Goal: Complete application form

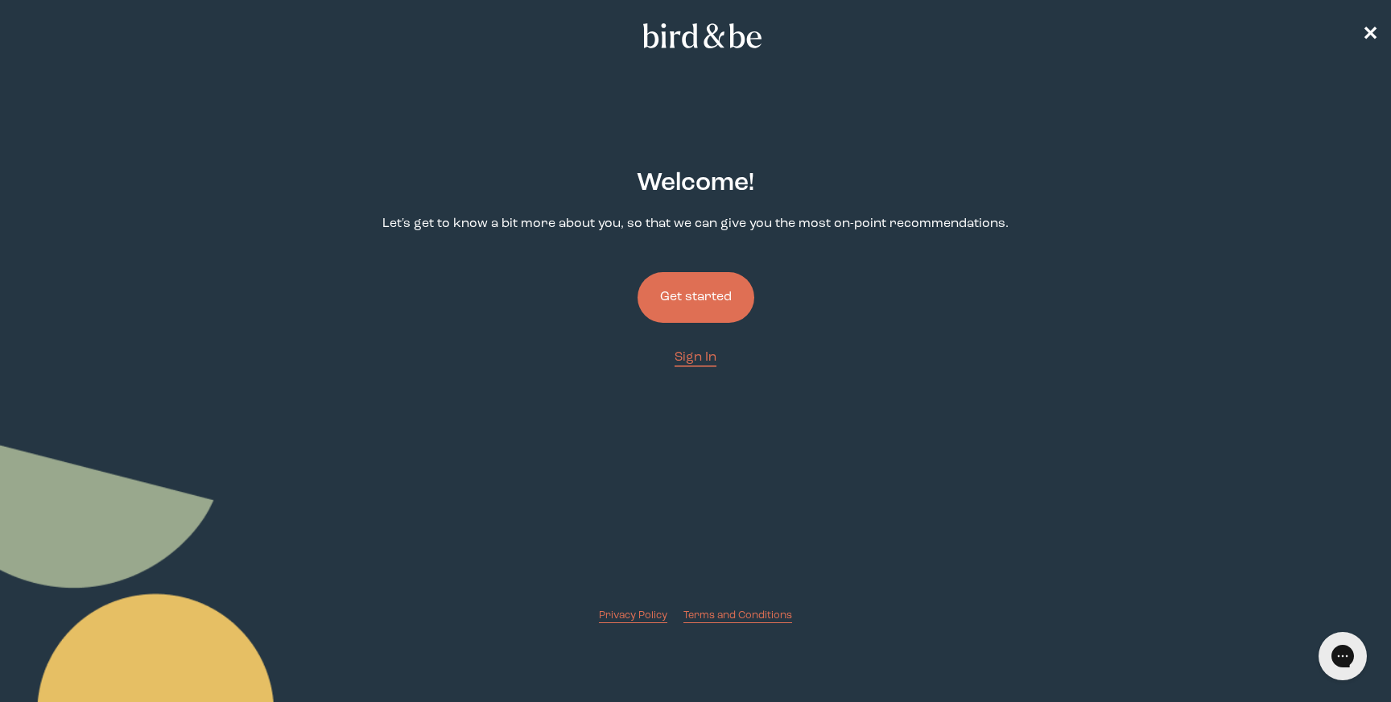
click at [734, 292] on button "Get started" at bounding box center [695, 297] width 117 height 51
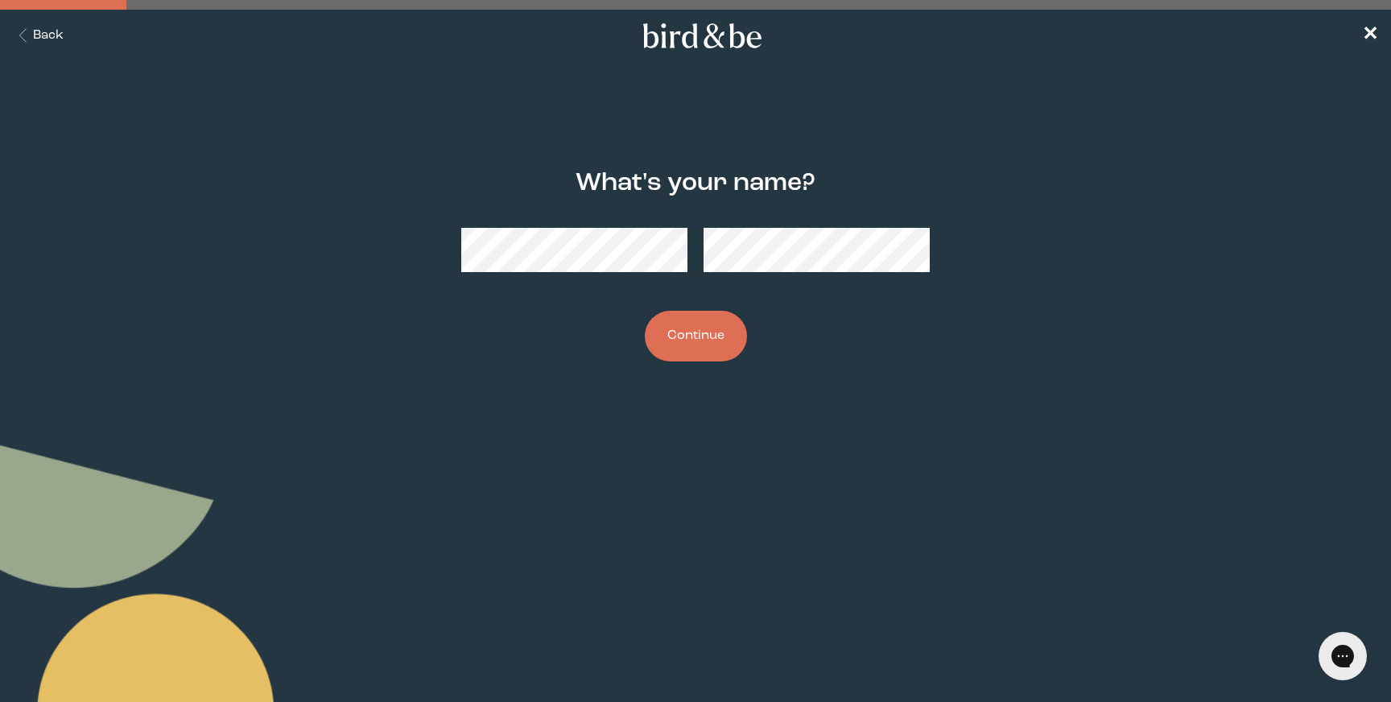
click at [697, 344] on button "Continue" at bounding box center [696, 336] width 102 height 51
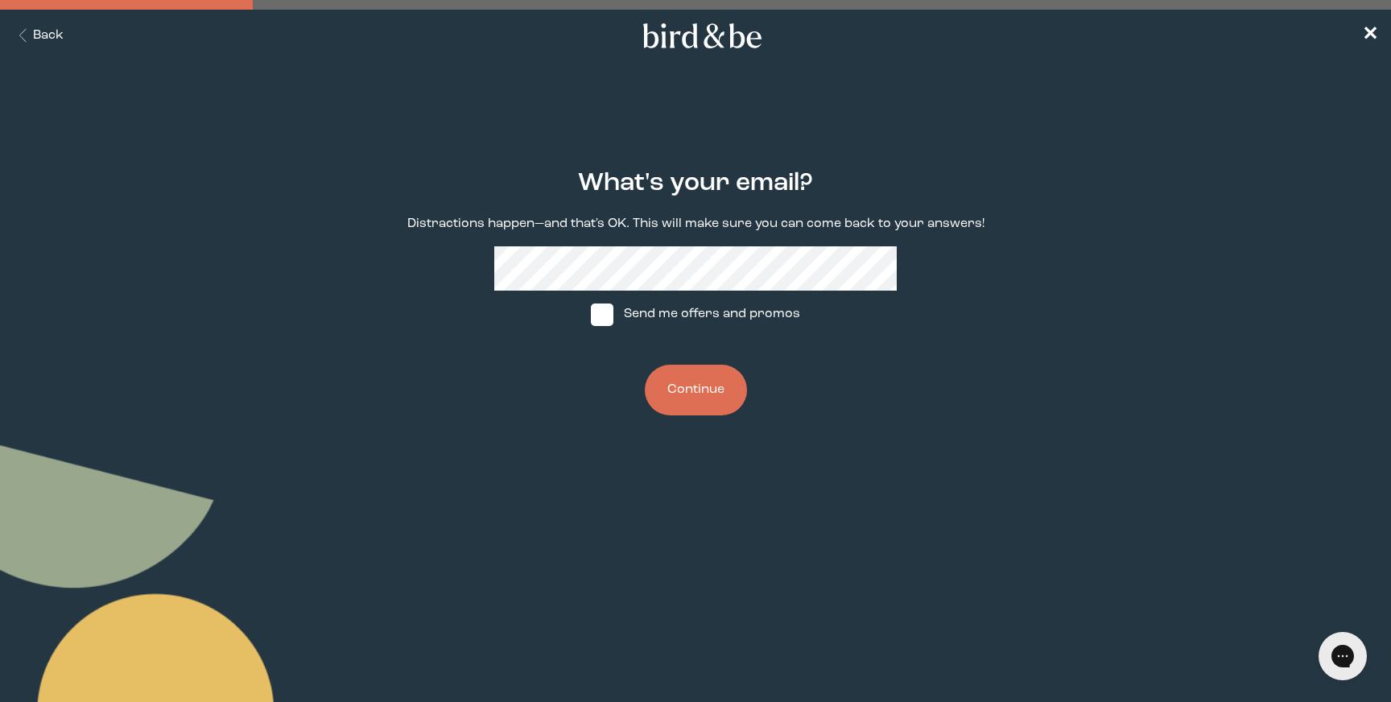
click at [695, 388] on button "Continue" at bounding box center [696, 390] width 102 height 51
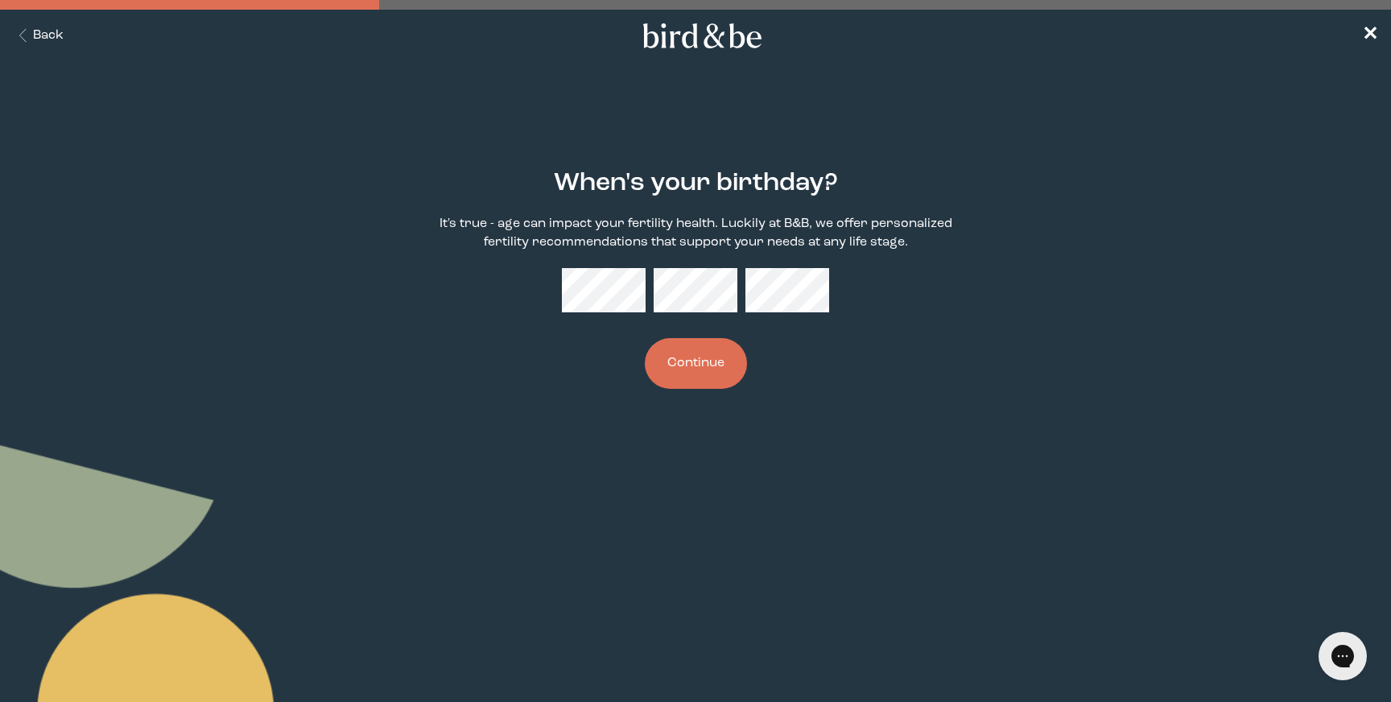
click at [686, 364] on button "Continue" at bounding box center [696, 363] width 102 height 51
click at [703, 371] on button "Continue" at bounding box center [696, 363] width 102 height 51
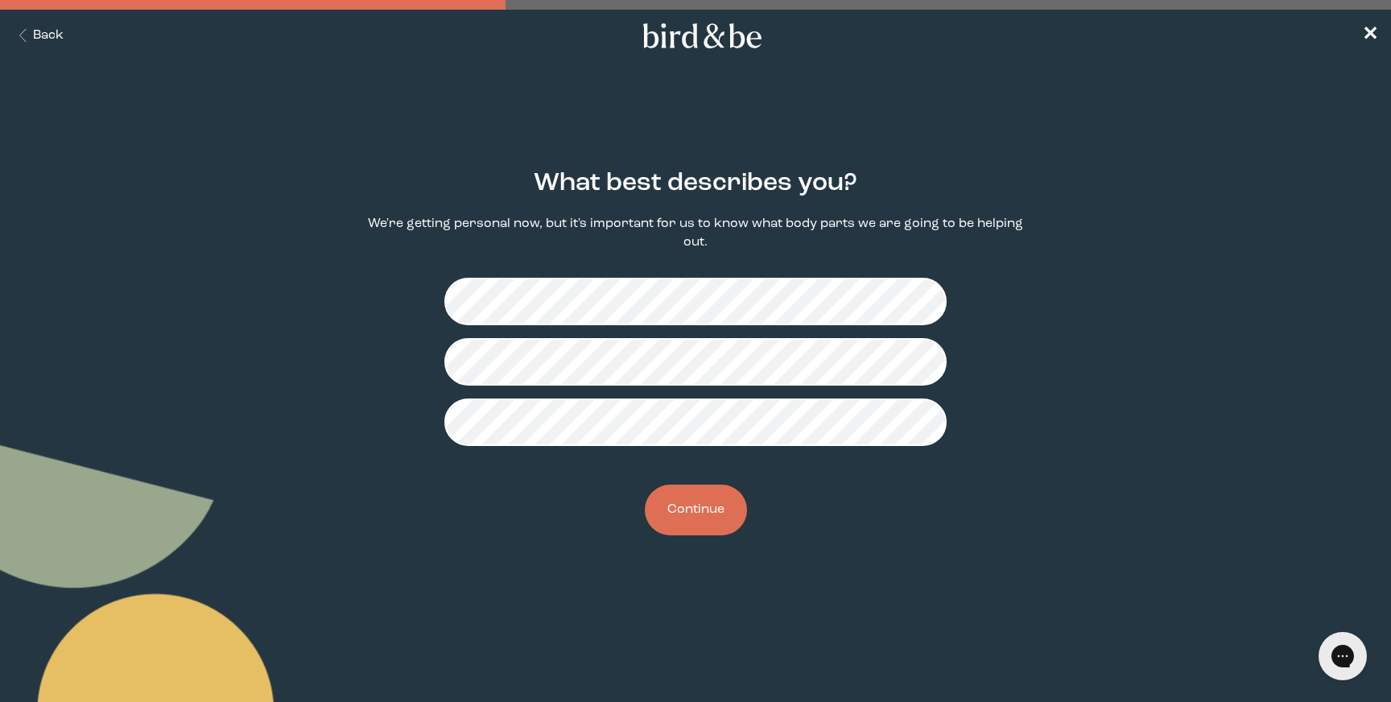
click at [692, 513] on button "Continue" at bounding box center [696, 509] width 102 height 51
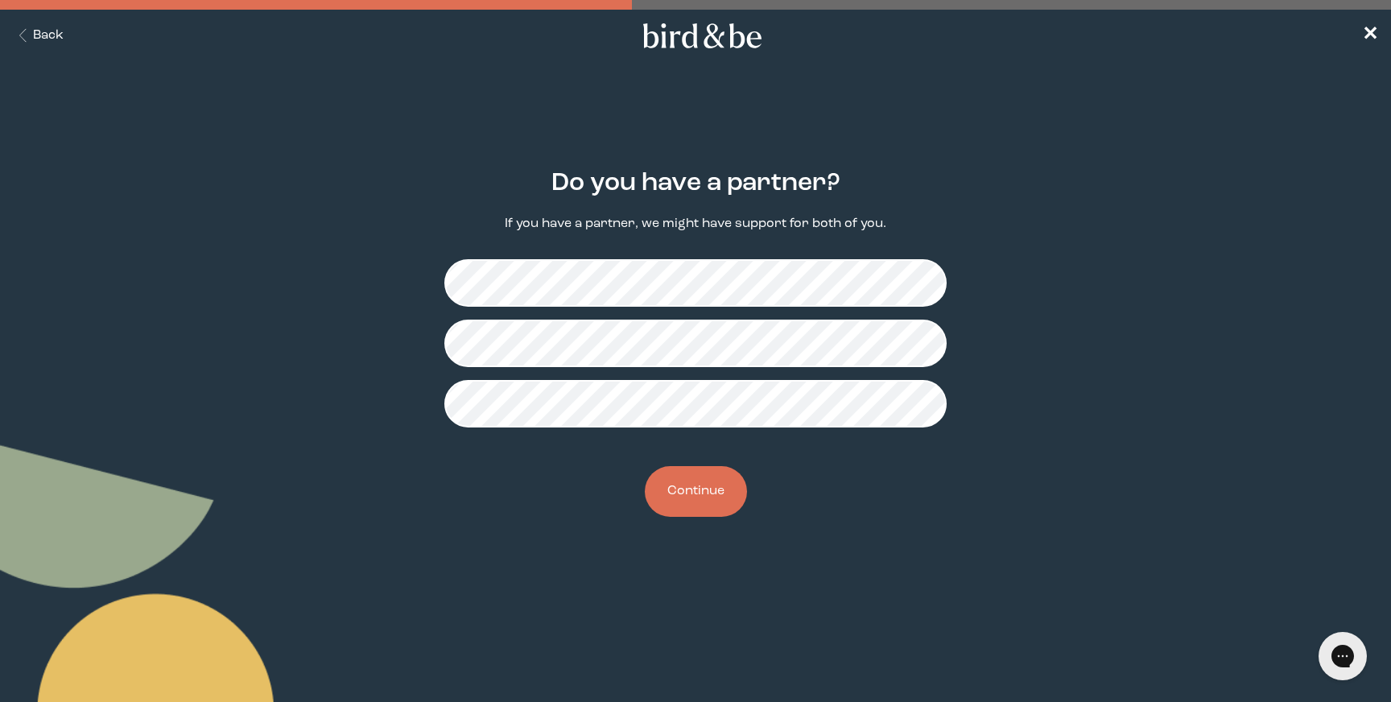
click at [691, 511] on button "Continue" at bounding box center [696, 491] width 102 height 51
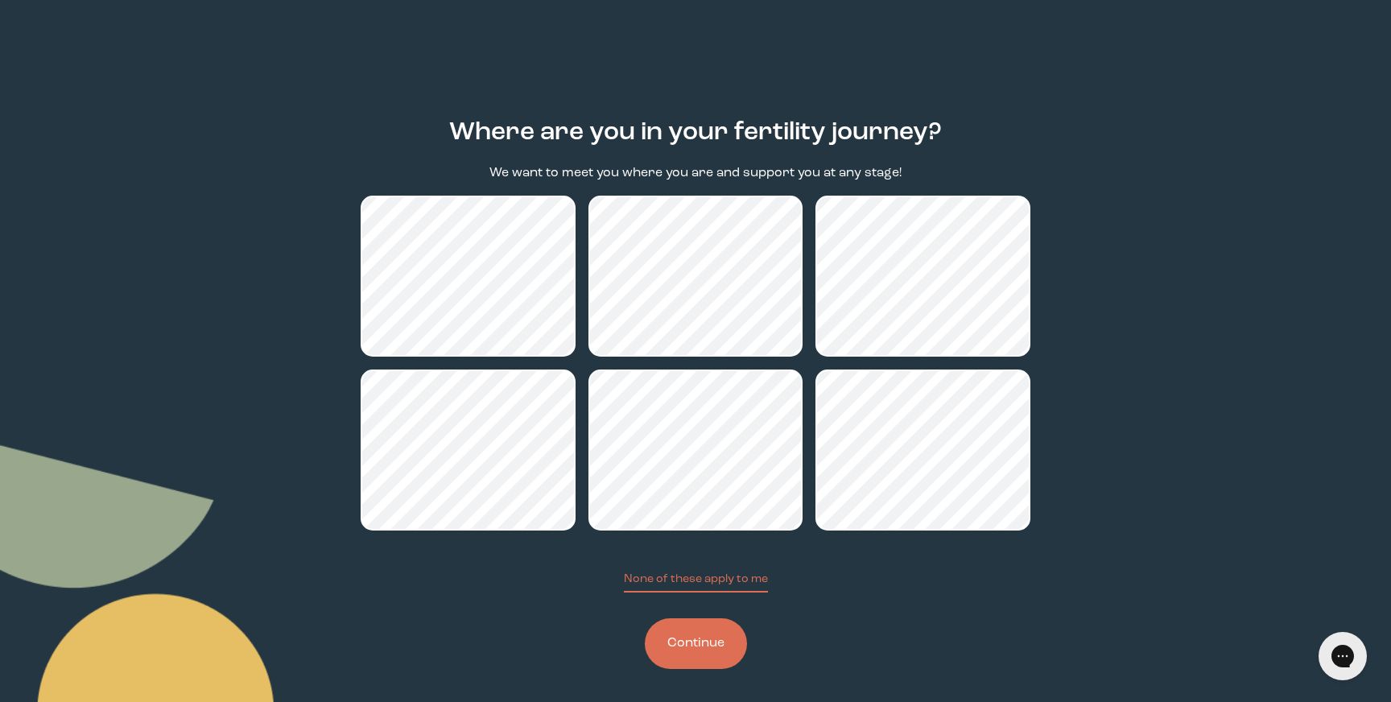
scroll to position [57, 0]
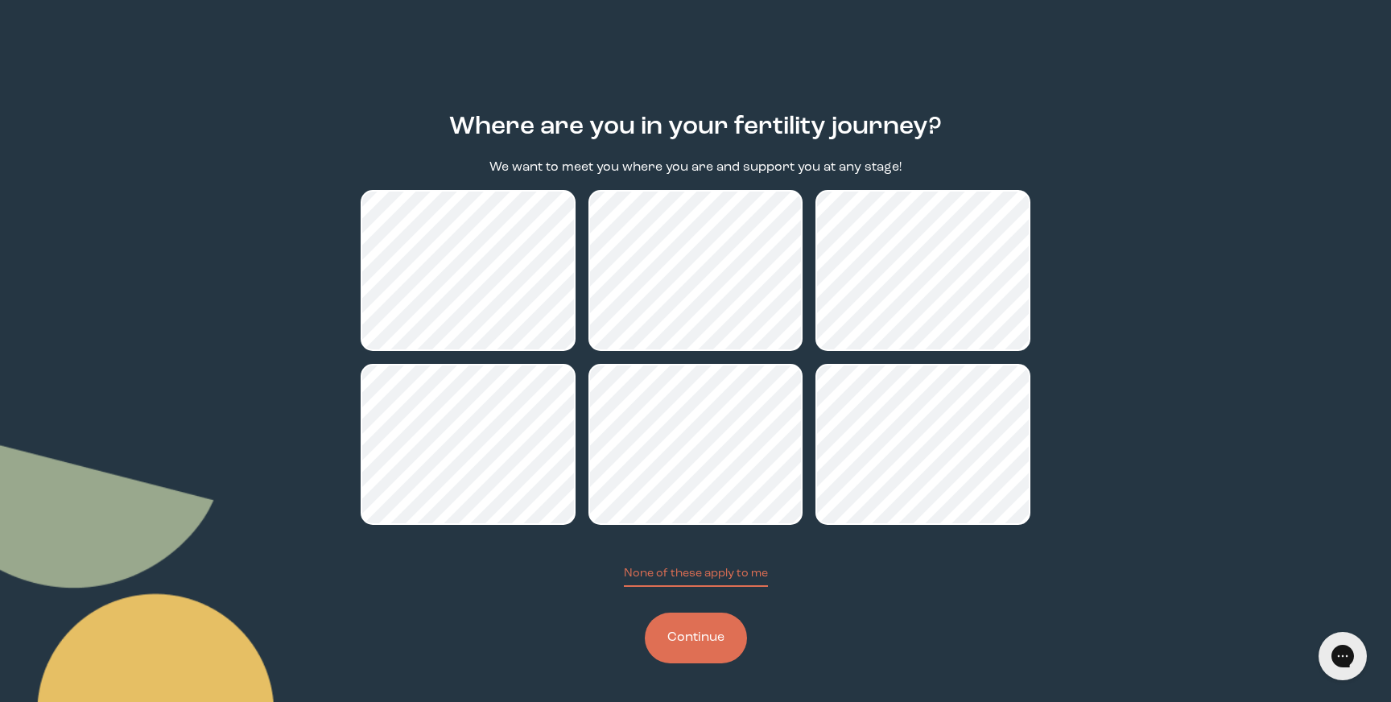
click at [715, 638] on button "Continue" at bounding box center [696, 637] width 102 height 51
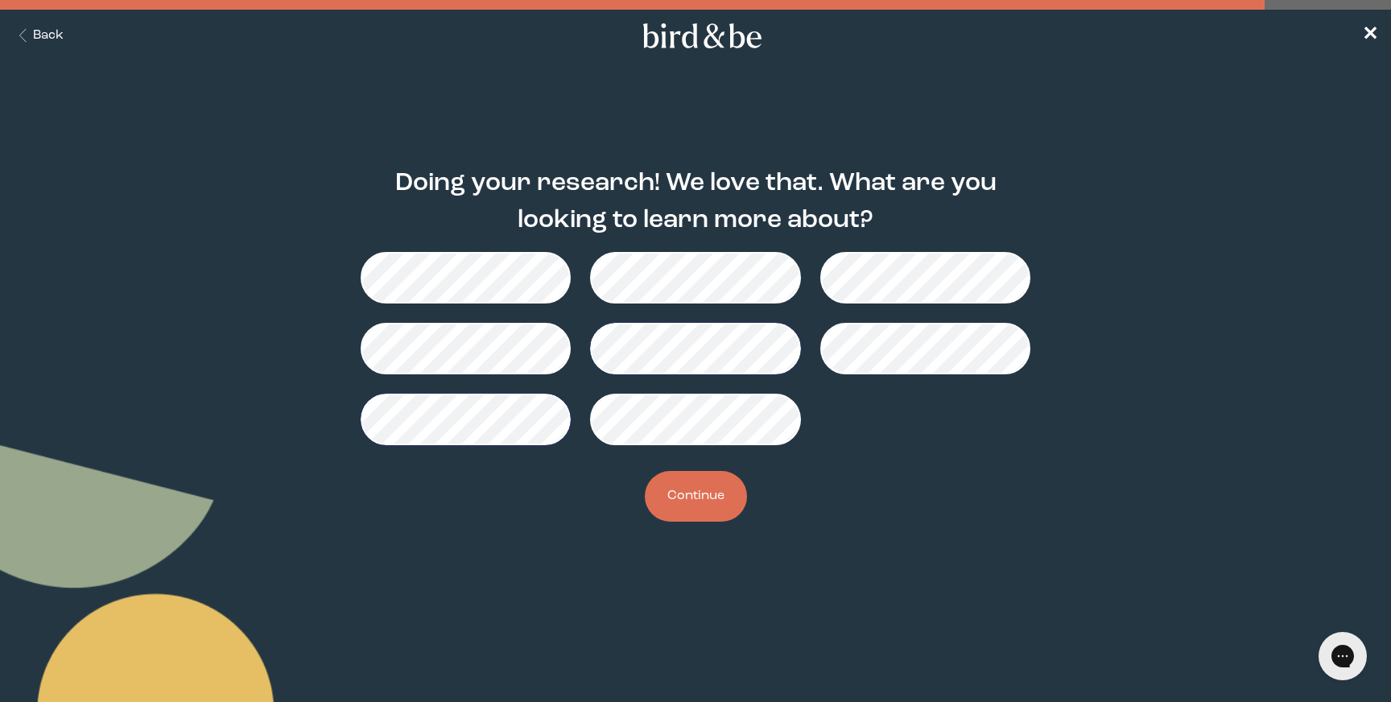
click at [712, 483] on button "Continue" at bounding box center [696, 496] width 102 height 51
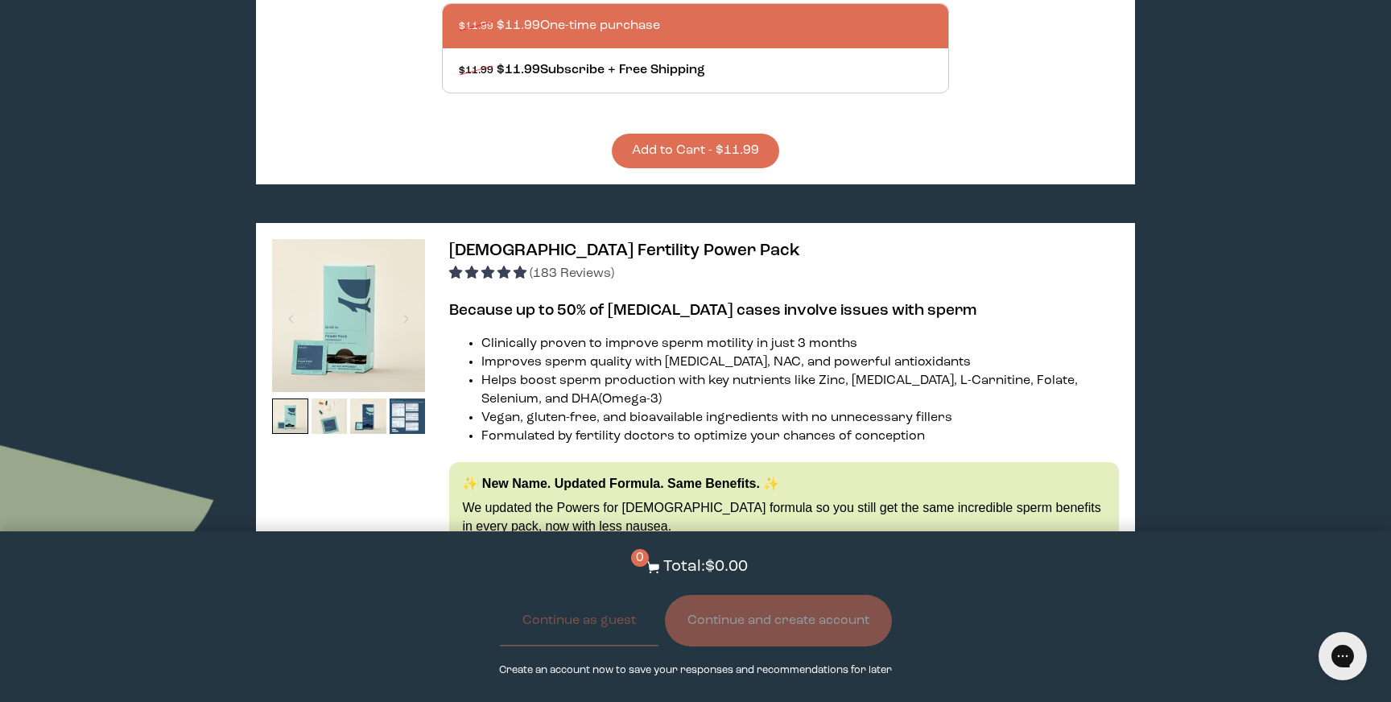
scroll to position [755, 0]
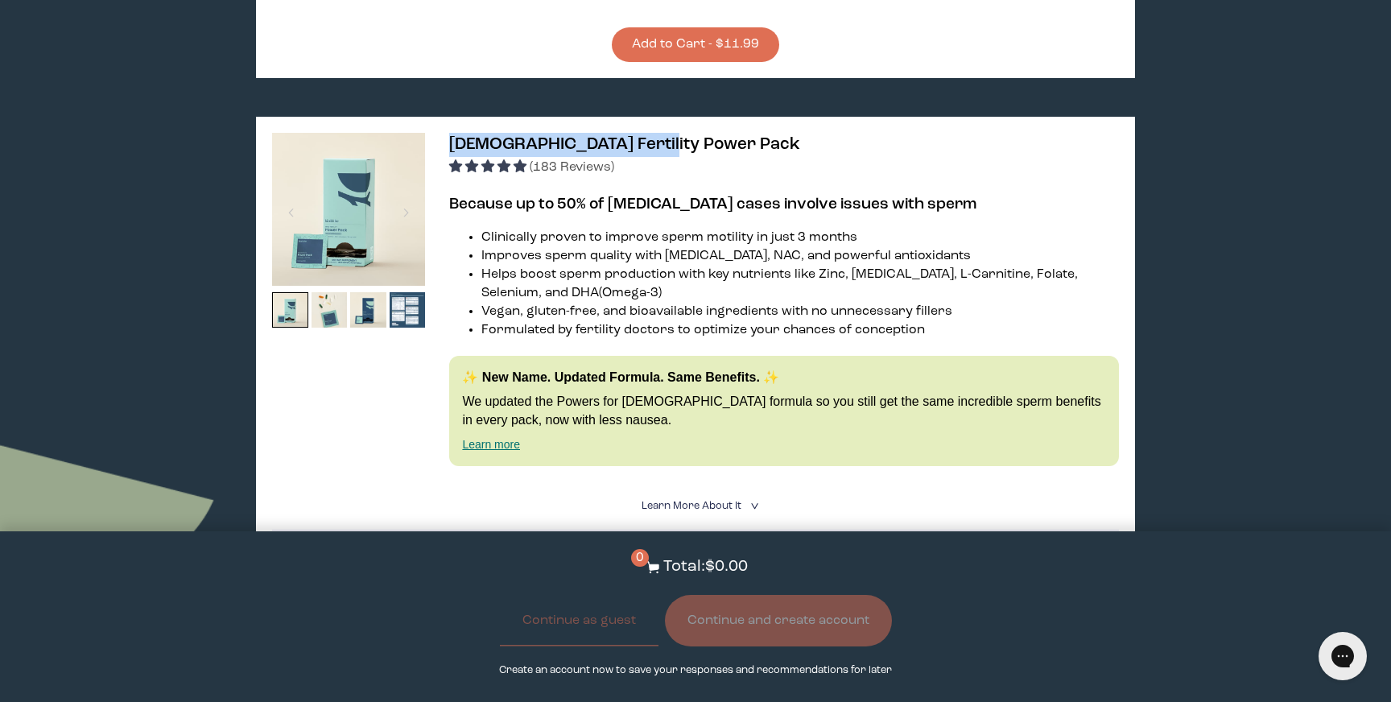
drag, startPoint x: 662, startPoint y: 138, endPoint x: 444, endPoint y: 141, distance: 217.3
click at [444, 141] on div "[DEMOGRAPHIC_DATA] Fertility Power Pack (183 Reviews) Because up to 50% of [MED…" at bounding box center [695, 463] width 878 height 693
copy span "[DEMOGRAPHIC_DATA] Fertility Power Pack"
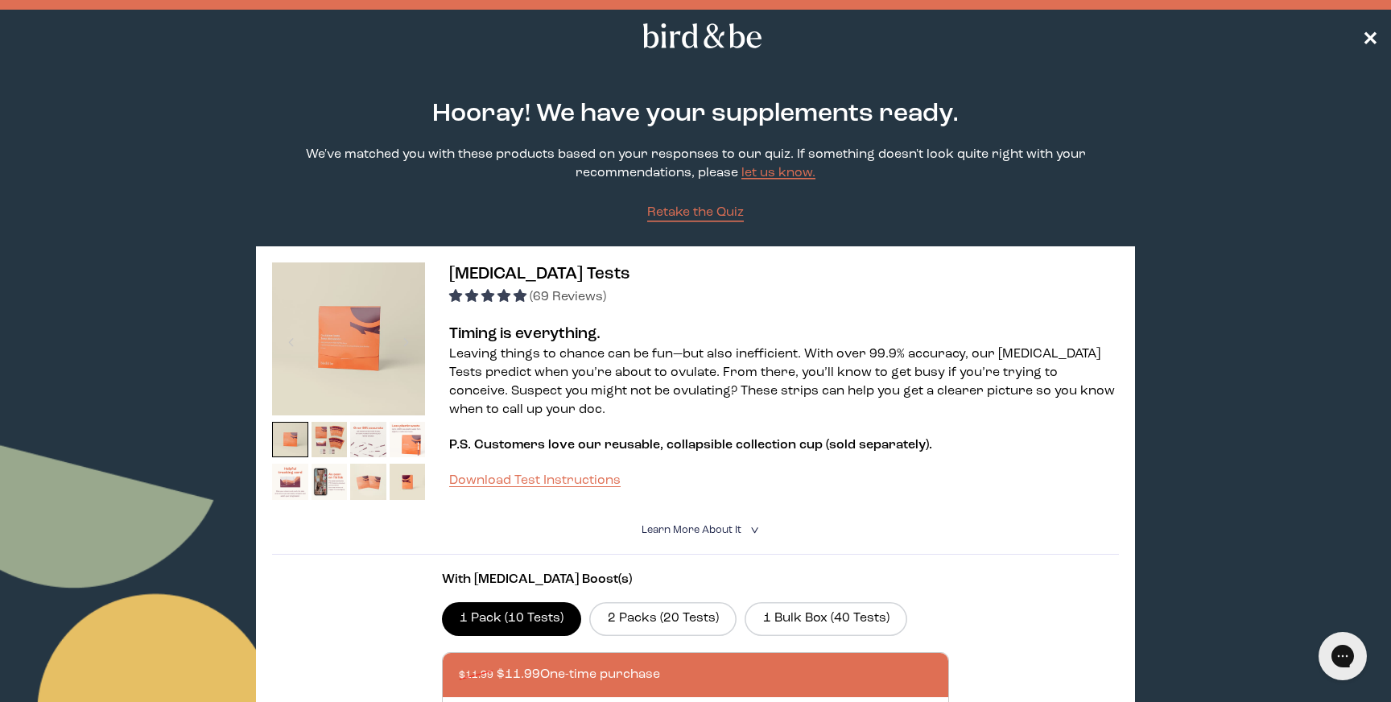
click at [1367, 37] on span "✕" at bounding box center [1370, 36] width 16 height 19
